Goal: Transaction & Acquisition: Subscribe to service/newsletter

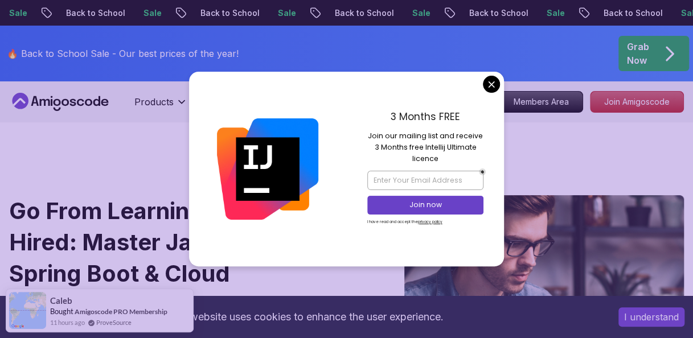
click at [486, 93] on div "3 Months FREE Join our mailing list and receive 3 Months free Intellij Ultimate…" at bounding box center [426, 169] width 158 height 195
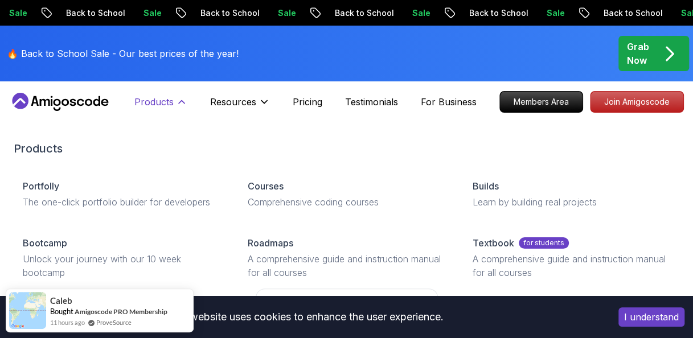
click at [174, 104] on button "Products" at bounding box center [160, 106] width 53 height 23
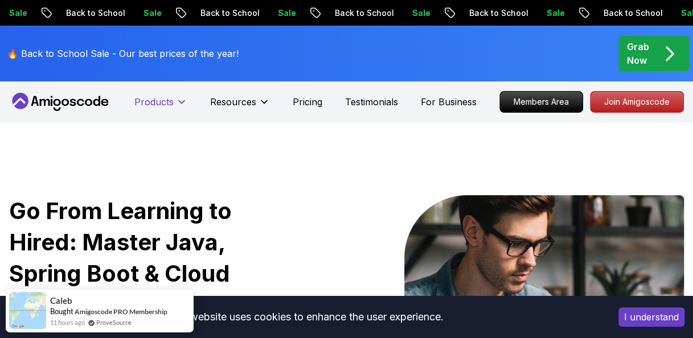
click at [174, 104] on button "Products" at bounding box center [160, 106] width 53 height 23
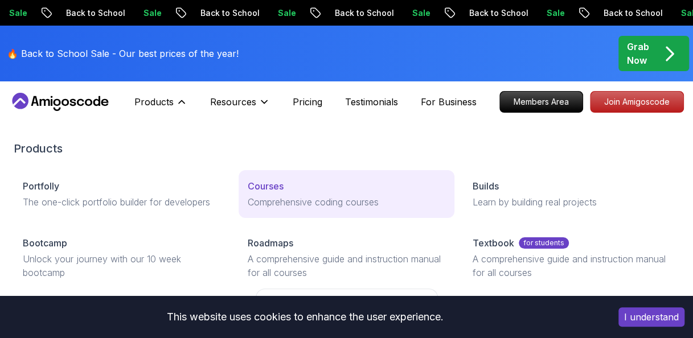
click at [268, 194] on link "Courses Comprehensive coding courses" at bounding box center [347, 194] width 216 height 48
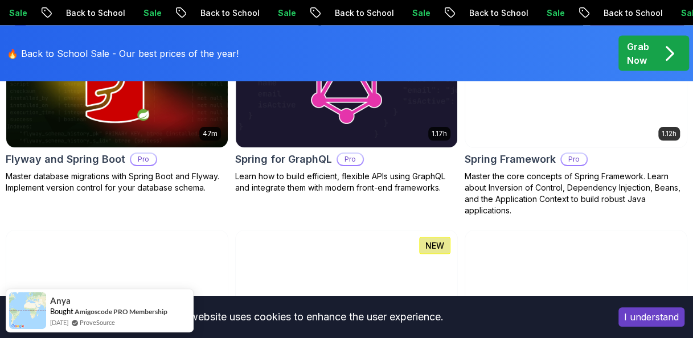
scroll to position [3134, 0]
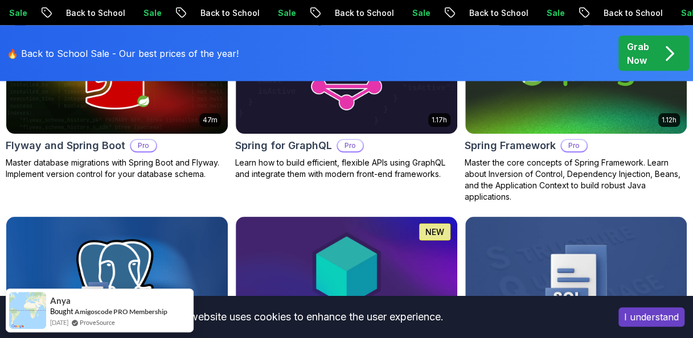
click at [659, 55] on icon "pre-order" at bounding box center [670, 54] width 22 height 22
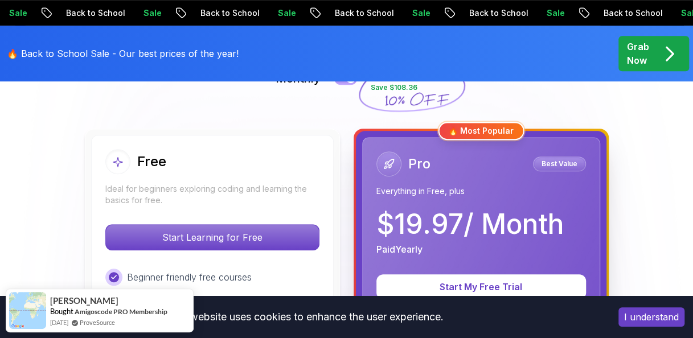
scroll to position [228, 0]
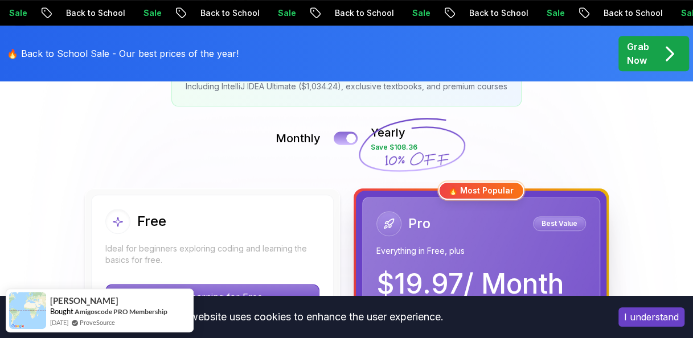
click at [348, 140] on div at bounding box center [351, 139] width 10 height 10
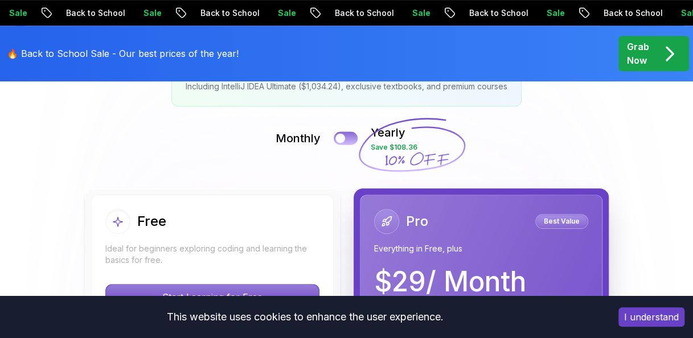
click at [345, 138] on div at bounding box center [341, 139] width 10 height 10
